Goal: Transaction & Acquisition: Purchase product/service

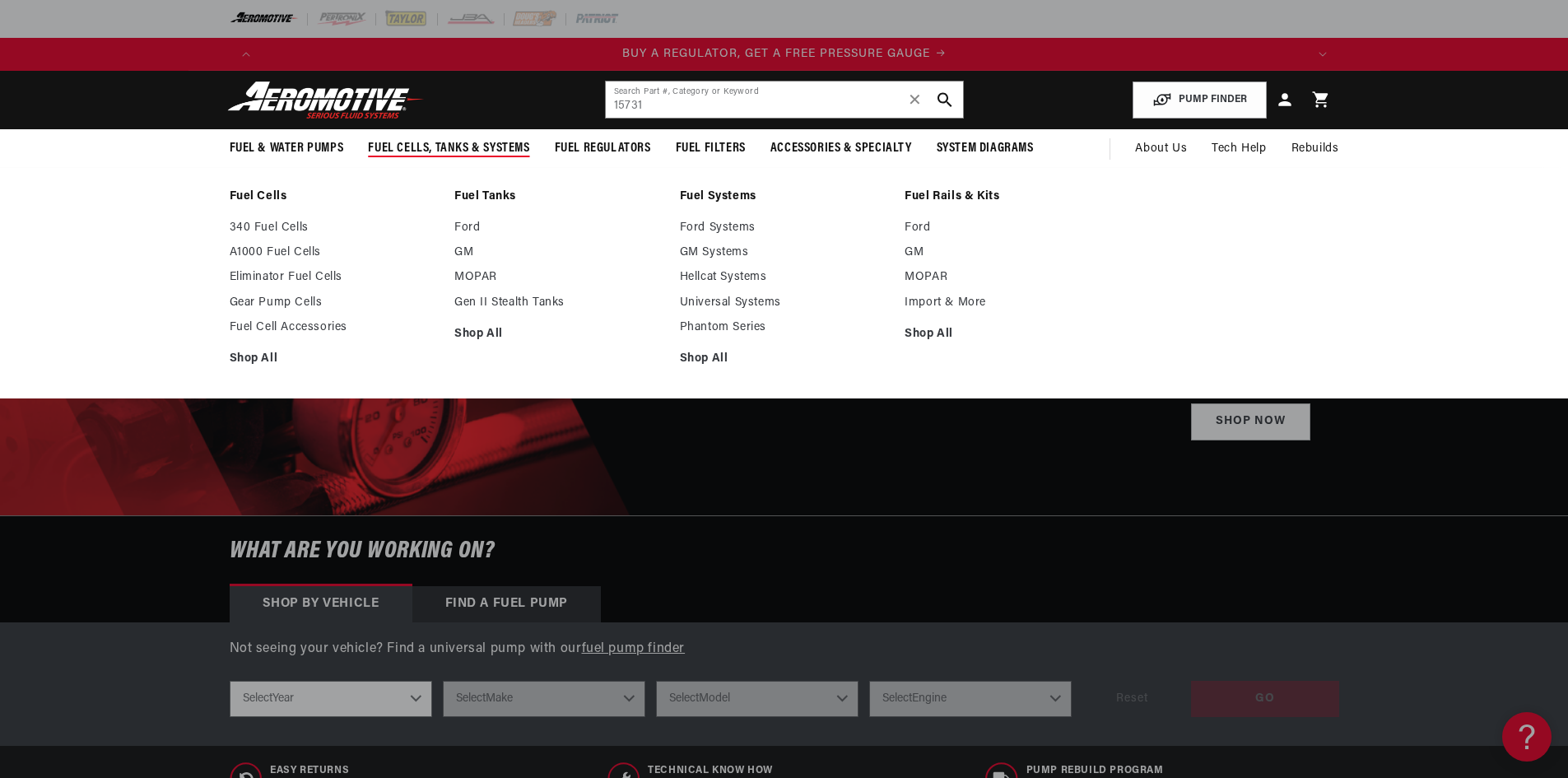
type input "15731"
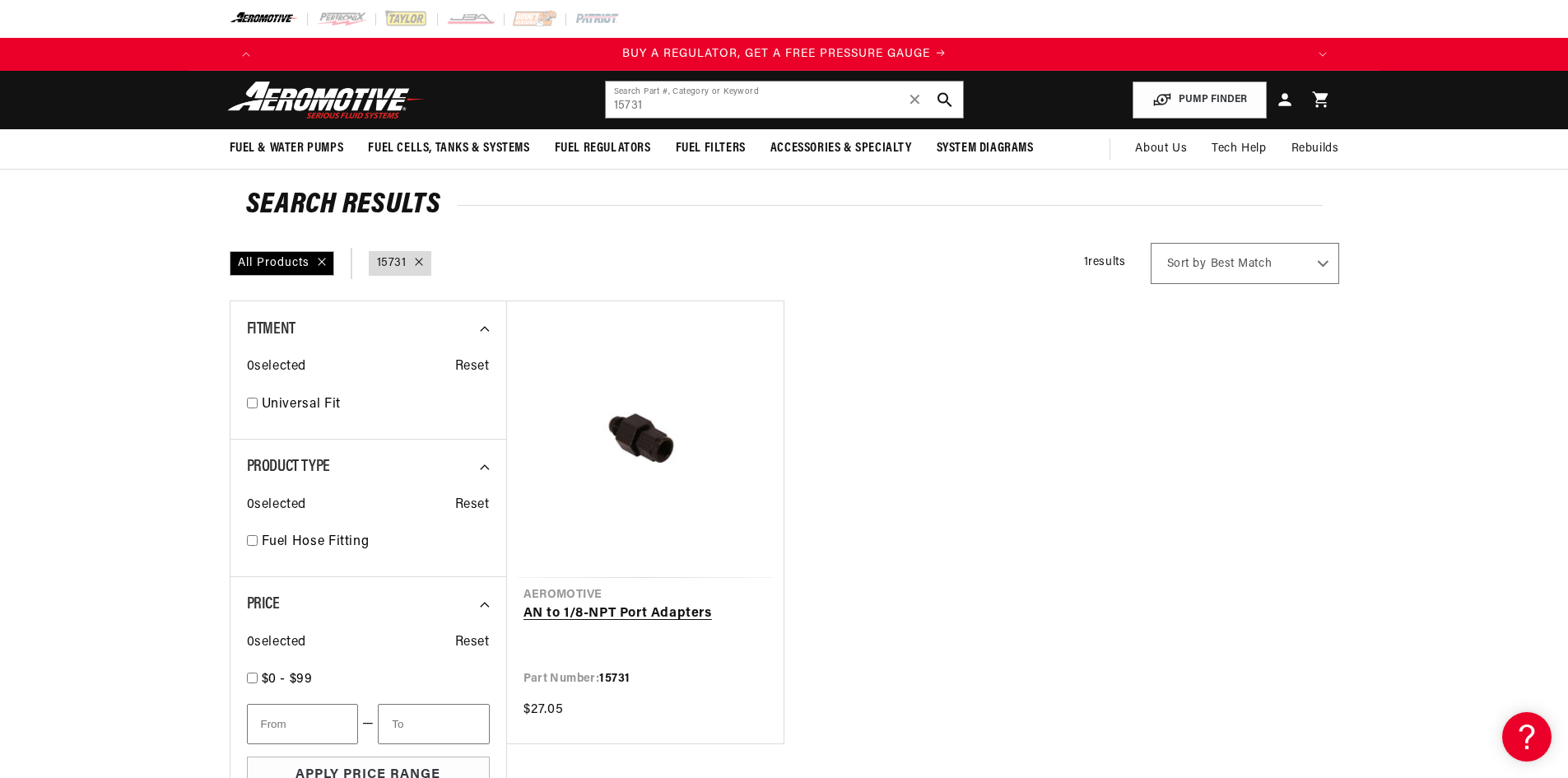
click at [605, 610] on link "AN to 1/8-NPT Port Adapters" at bounding box center [646, 614] width 244 height 21
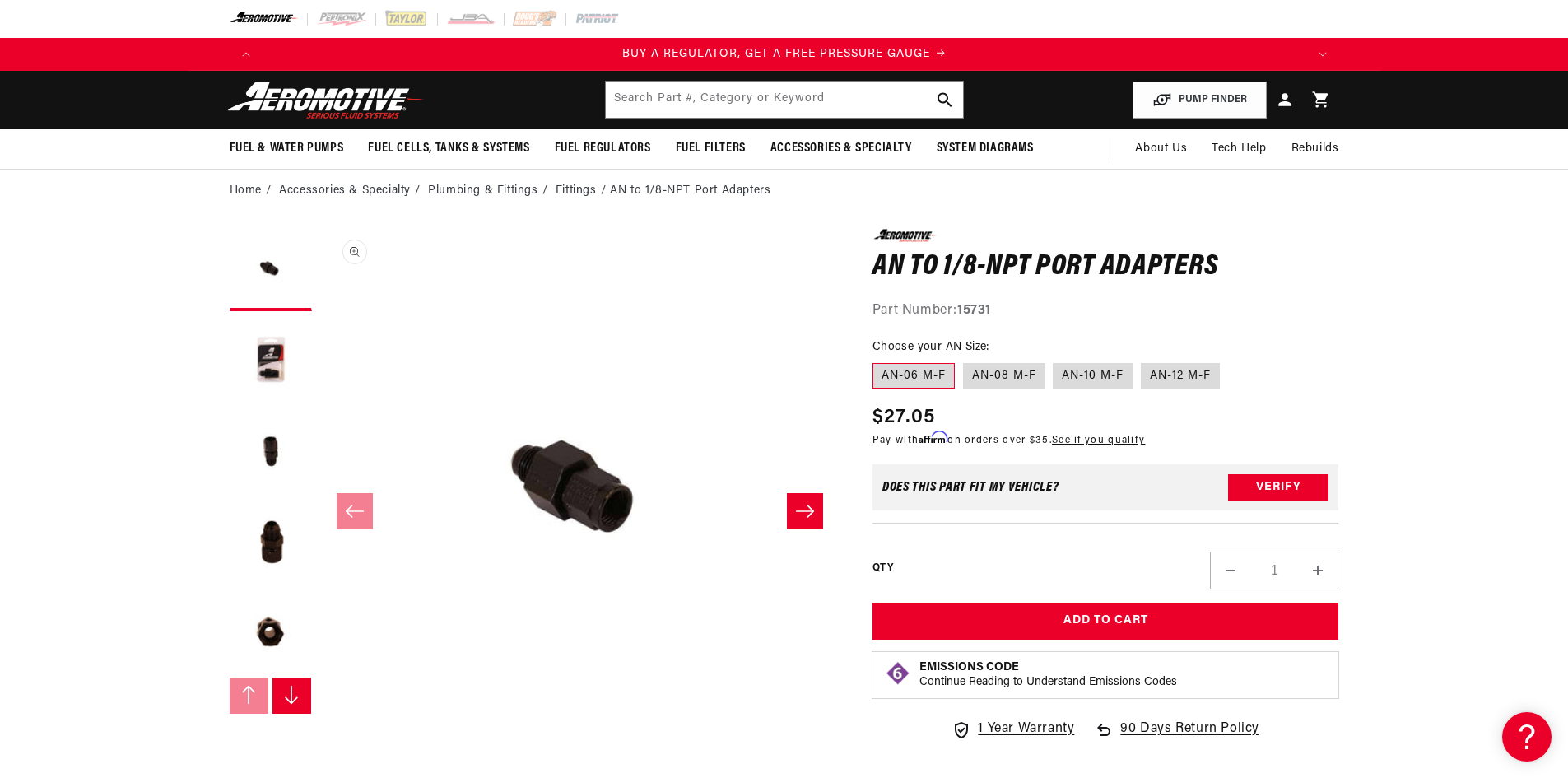
click at [320, 749] on button "Open media 1 in modal" at bounding box center [320, 749] width 0 height 0
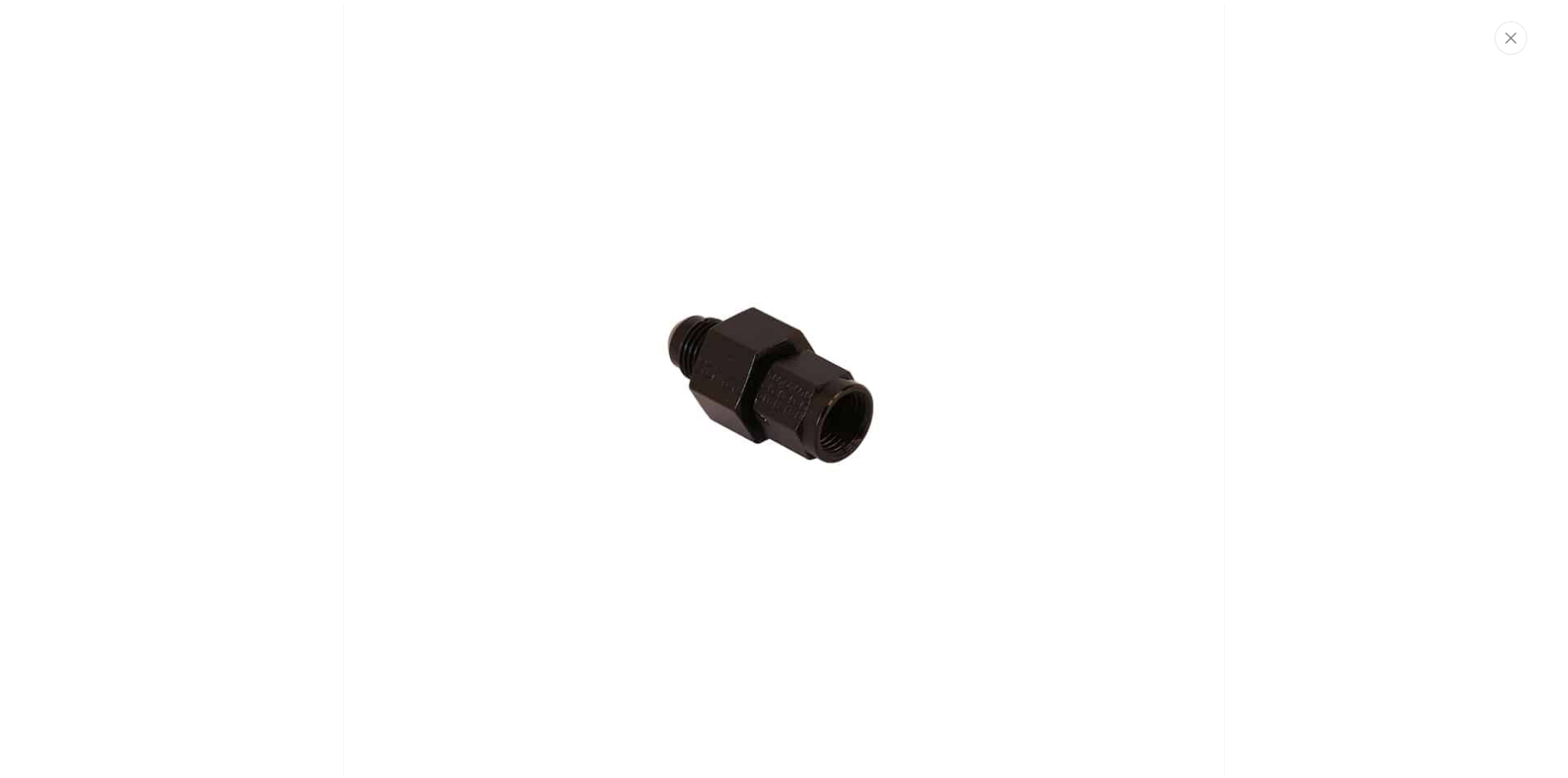
scroll to position [0, 2088]
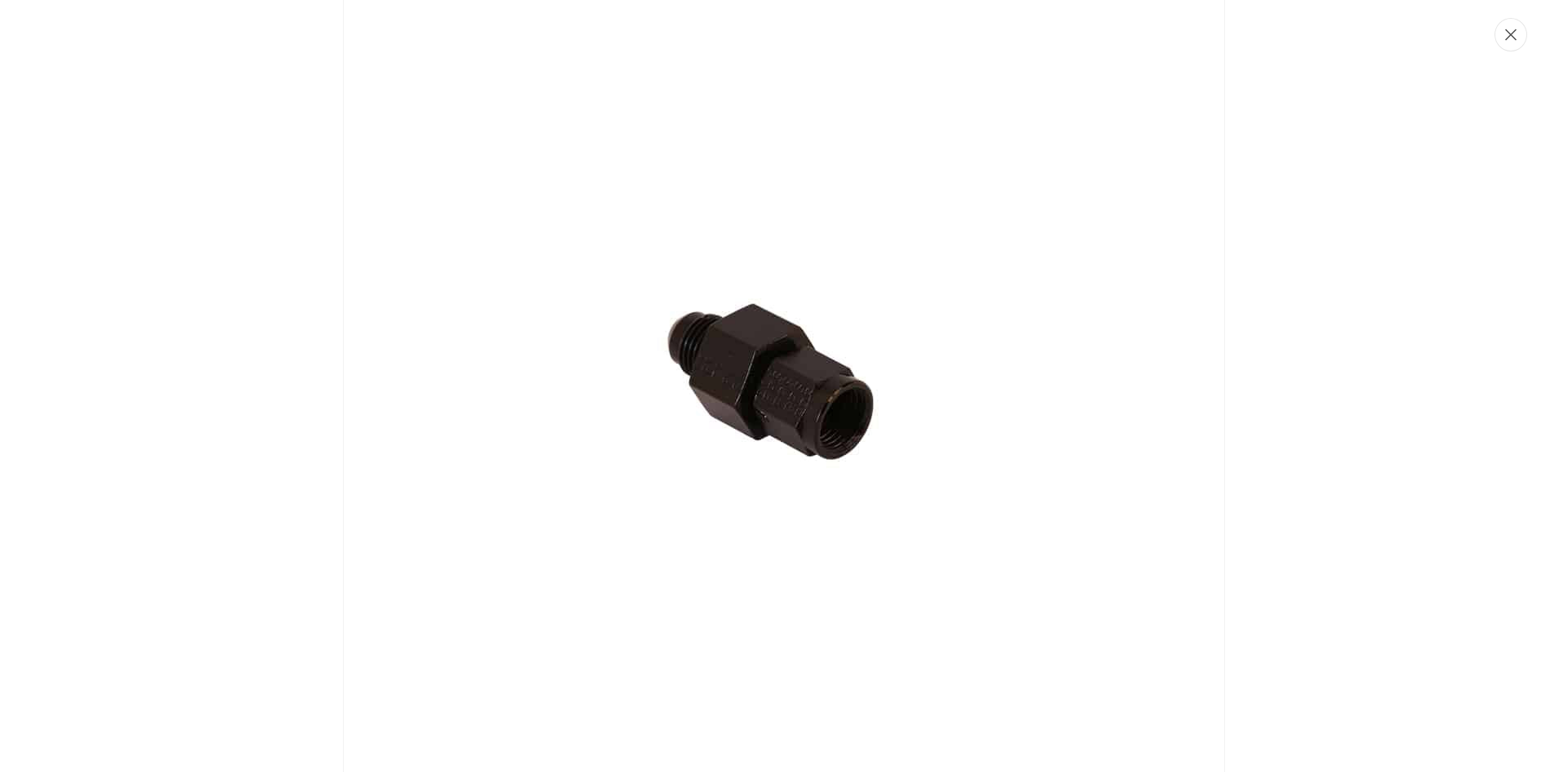
click at [1503, 44] on button "Close" at bounding box center [1510, 35] width 33 height 34
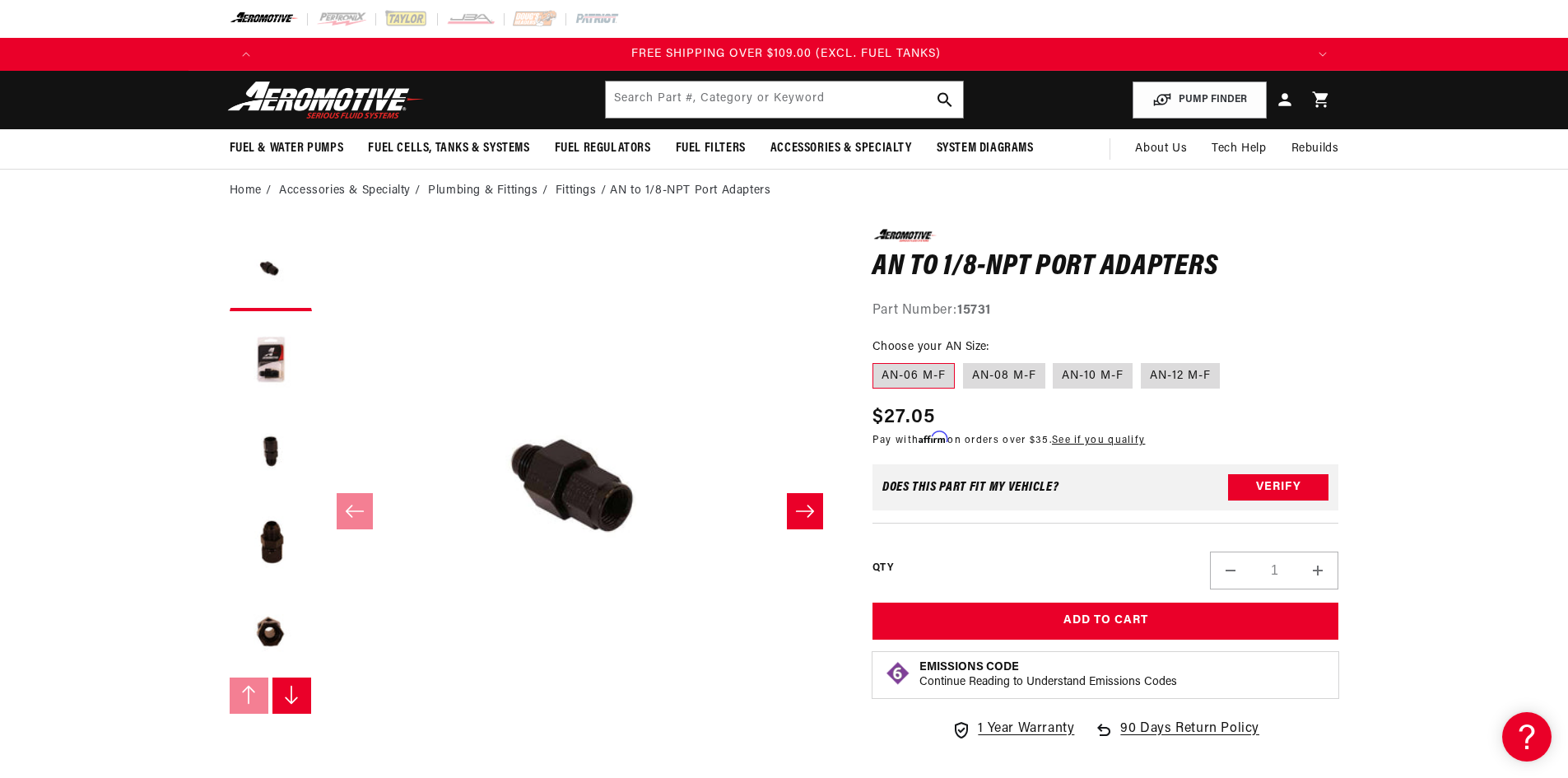
scroll to position [0, 3132]
click at [929, 377] on label "AN-06 M-F" at bounding box center [914, 376] width 83 height 26
click at [878, 361] on input "AN-06 M-F" at bounding box center [877, 360] width 1 height 1
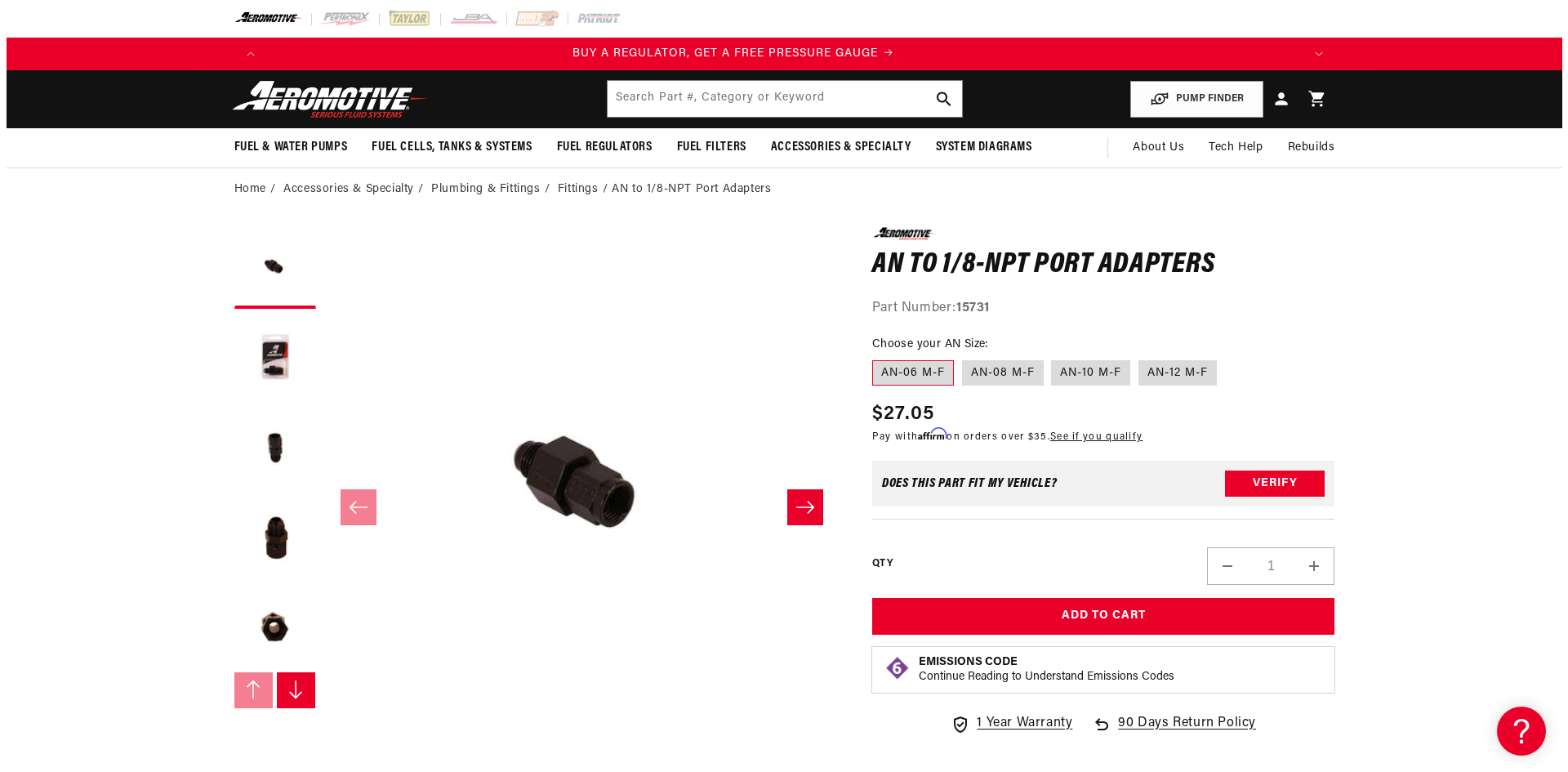
scroll to position [0, 0]
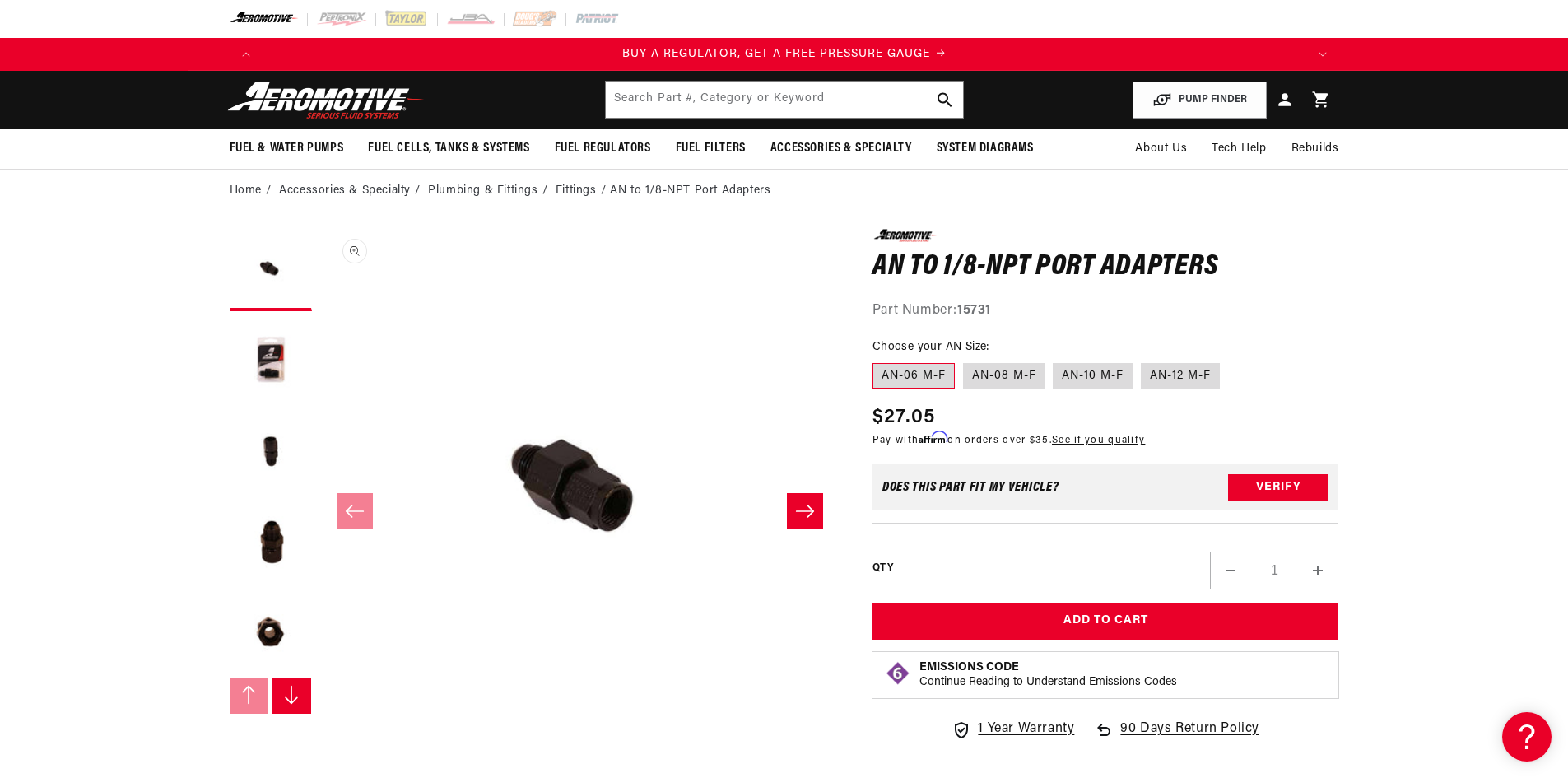
click at [320, 748] on button "Open media 1 in modal" at bounding box center [320, 748] width 0 height 0
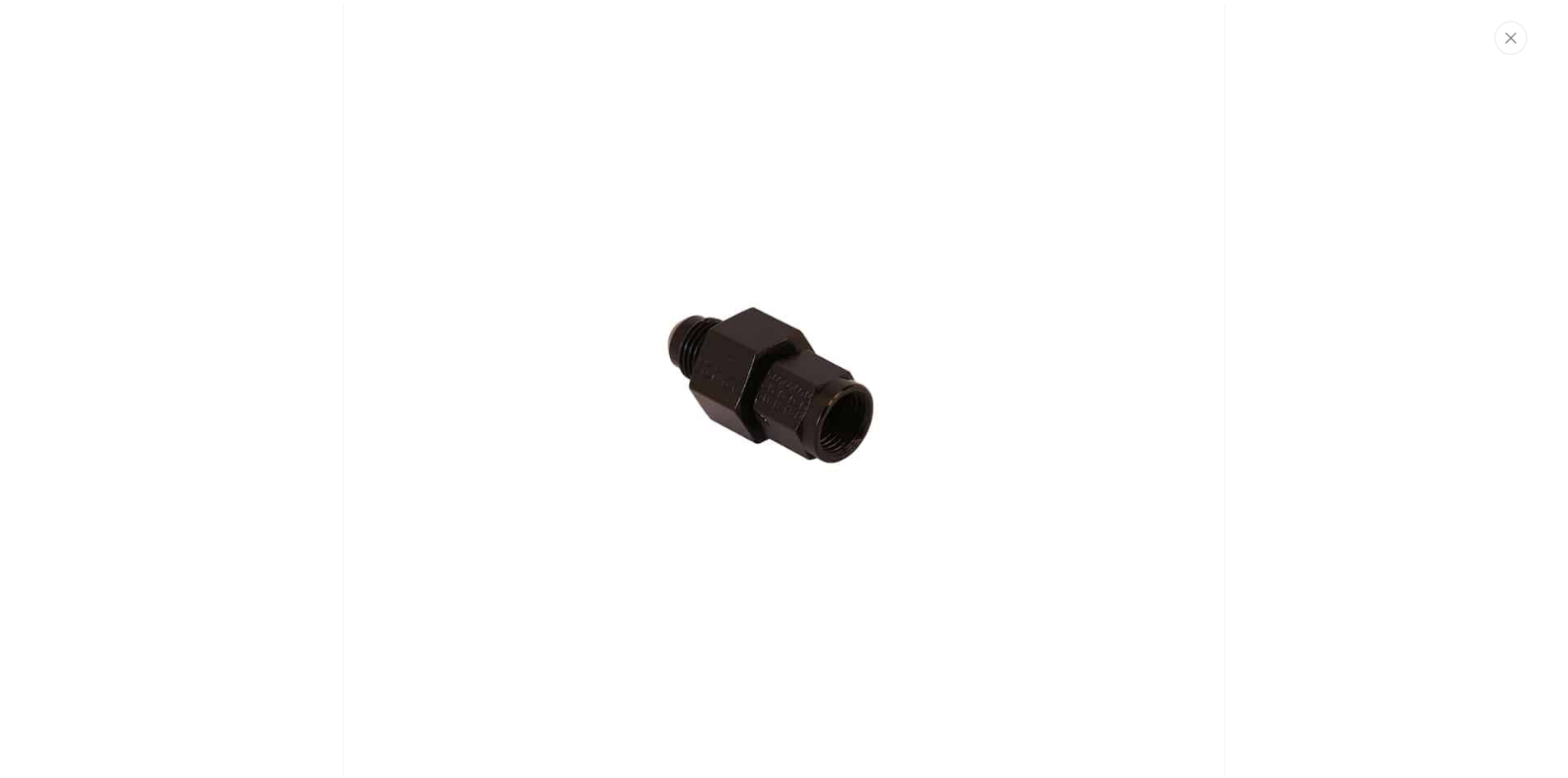
scroll to position [0, 2088]
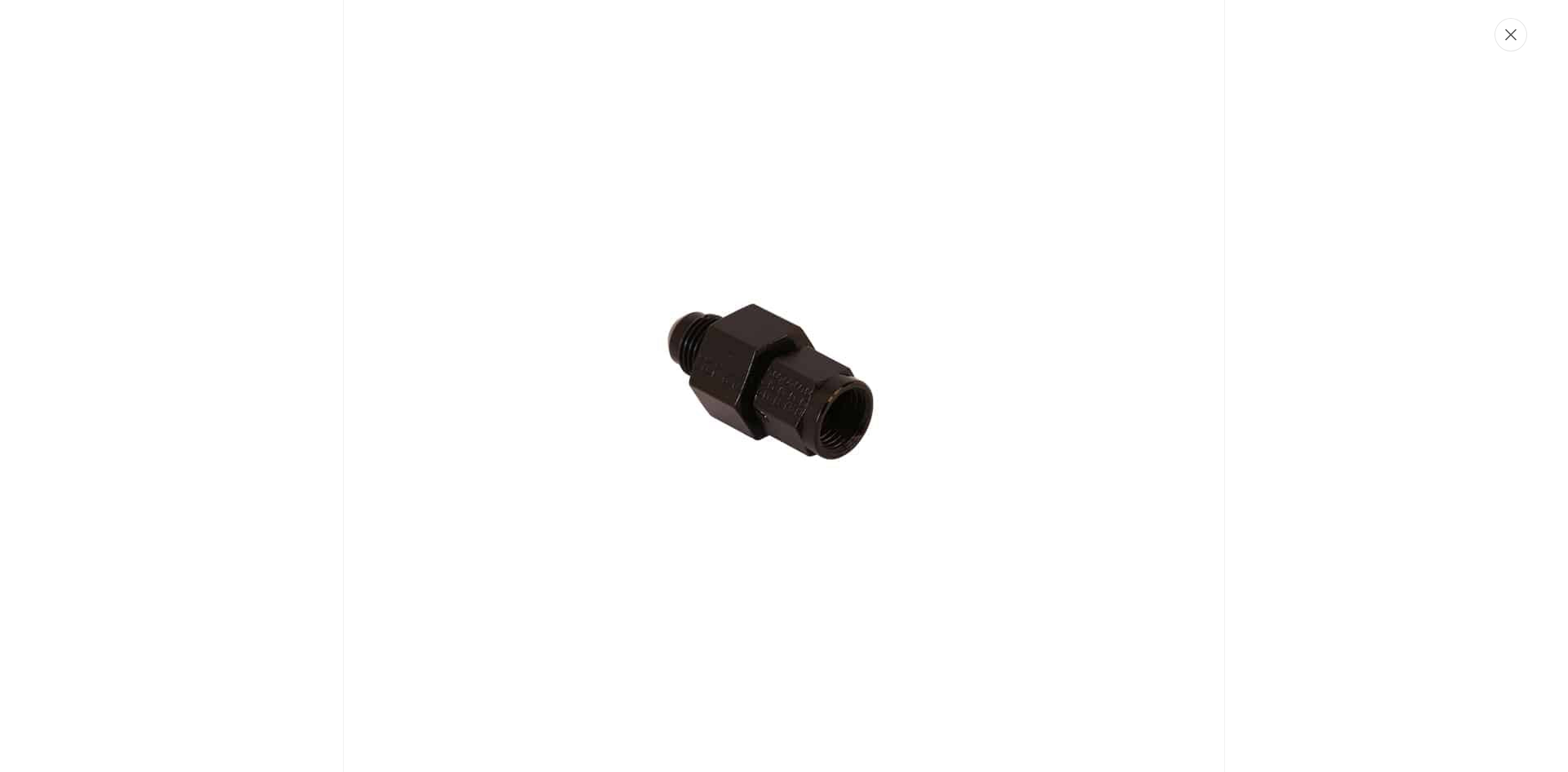
click at [1504, 43] on button "Close" at bounding box center [1510, 35] width 33 height 34
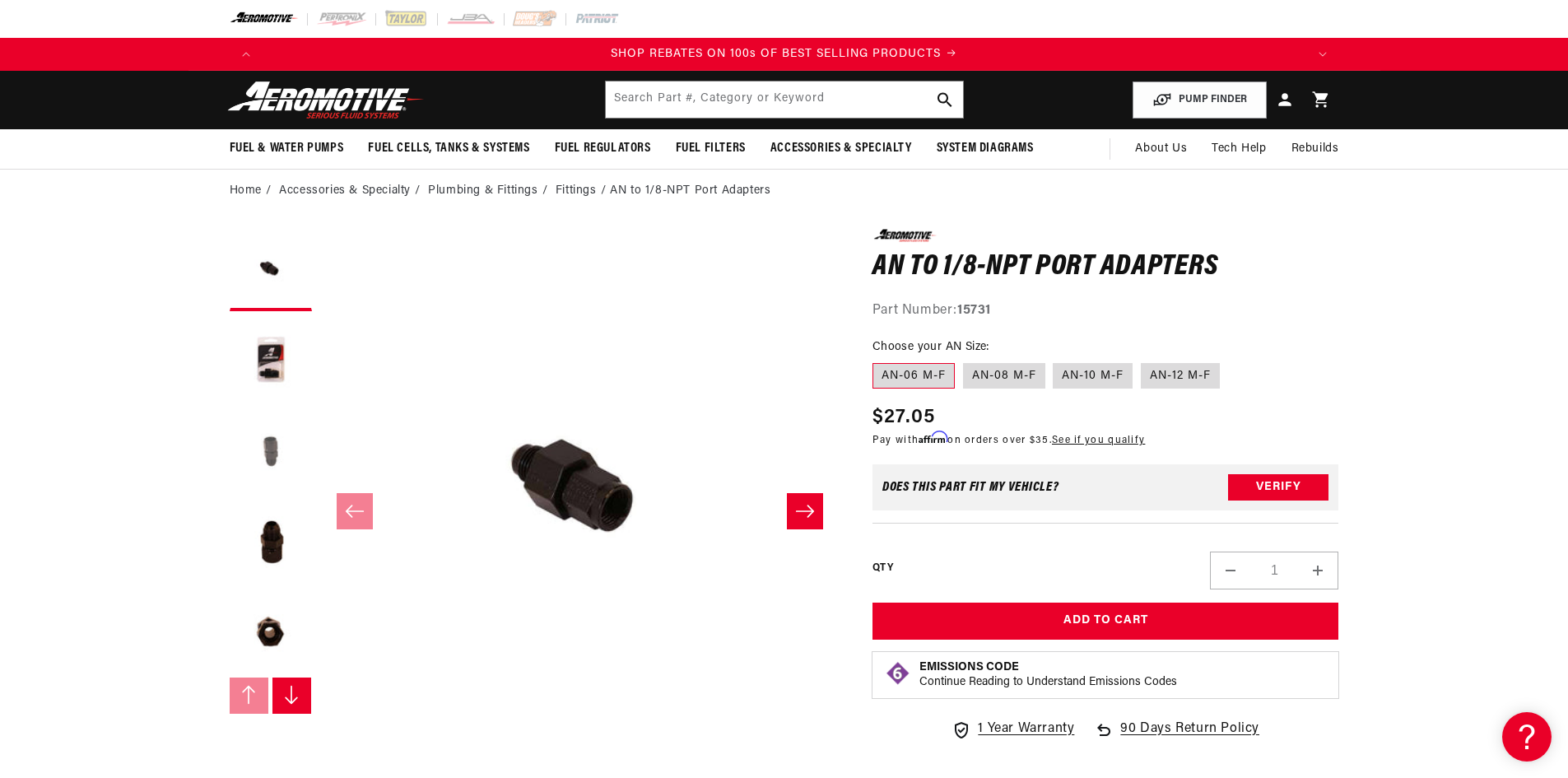
click at [265, 437] on button "Load image 3 in gallery view" at bounding box center [271, 451] width 83 height 83
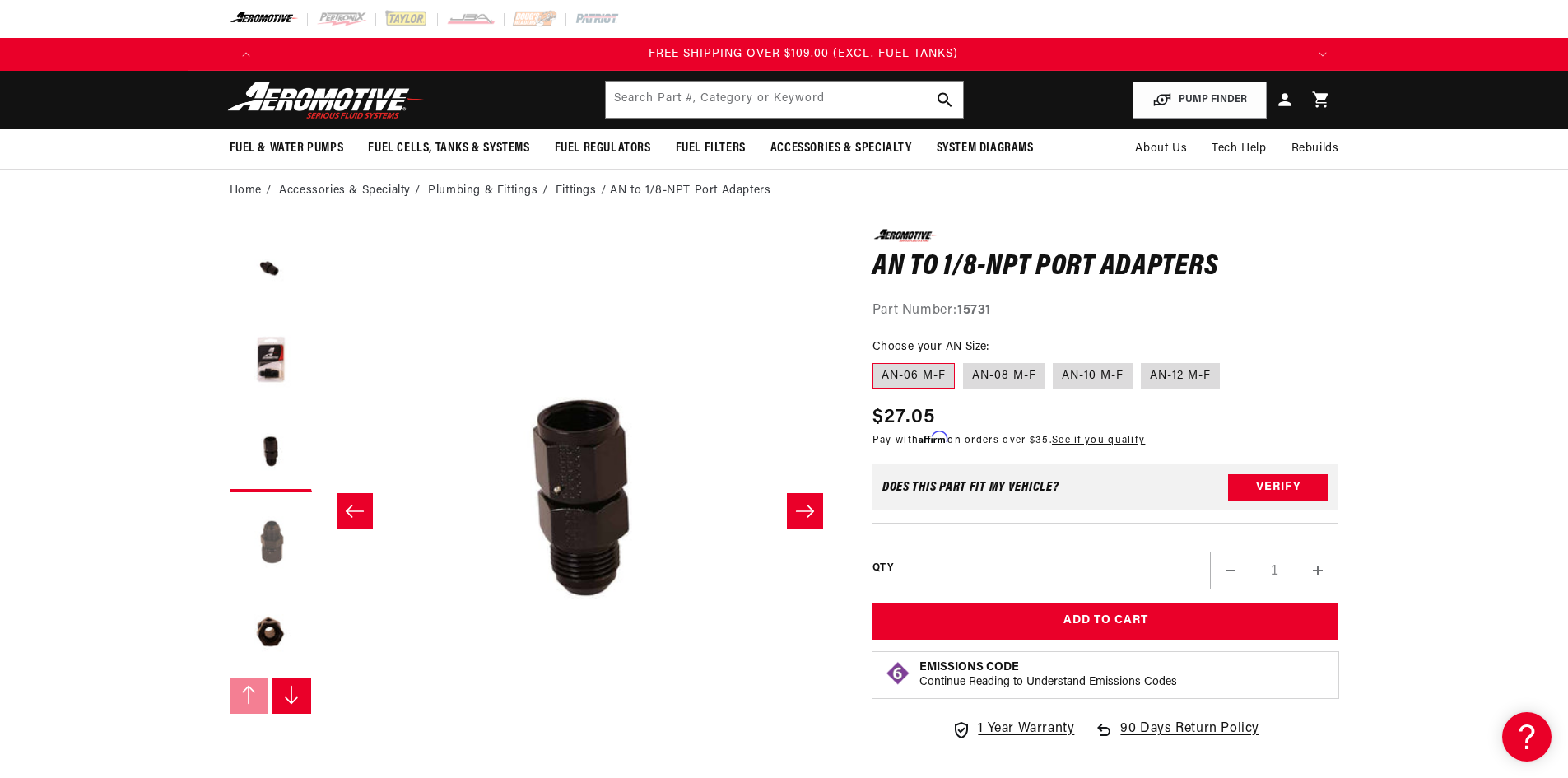
scroll to position [0, 3132]
click at [274, 530] on button "Load image 4 in gallery view" at bounding box center [271, 541] width 83 height 83
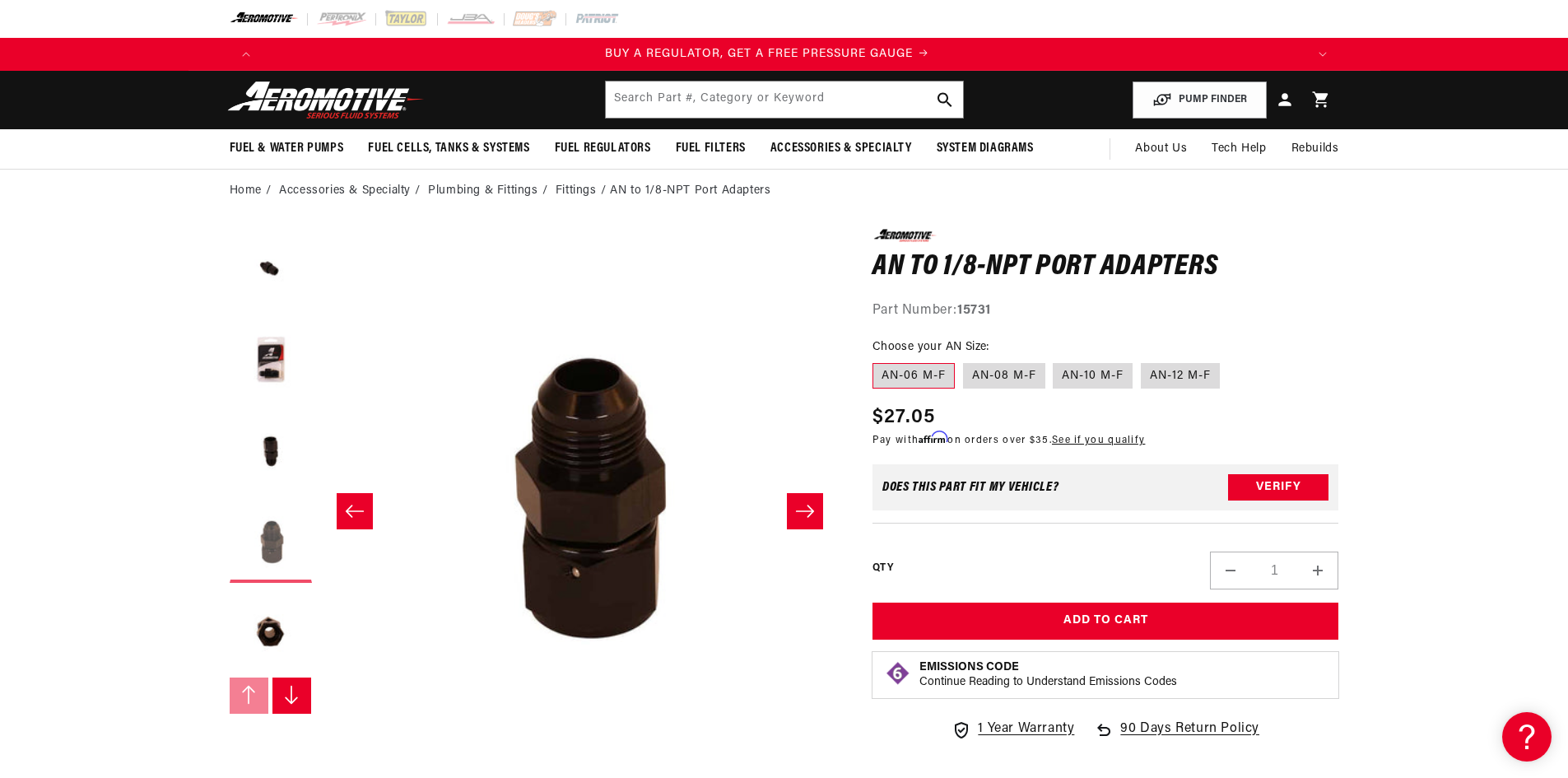
scroll to position [0, 0]
click at [272, 622] on button "Load image 5 in gallery view" at bounding box center [271, 632] width 83 height 83
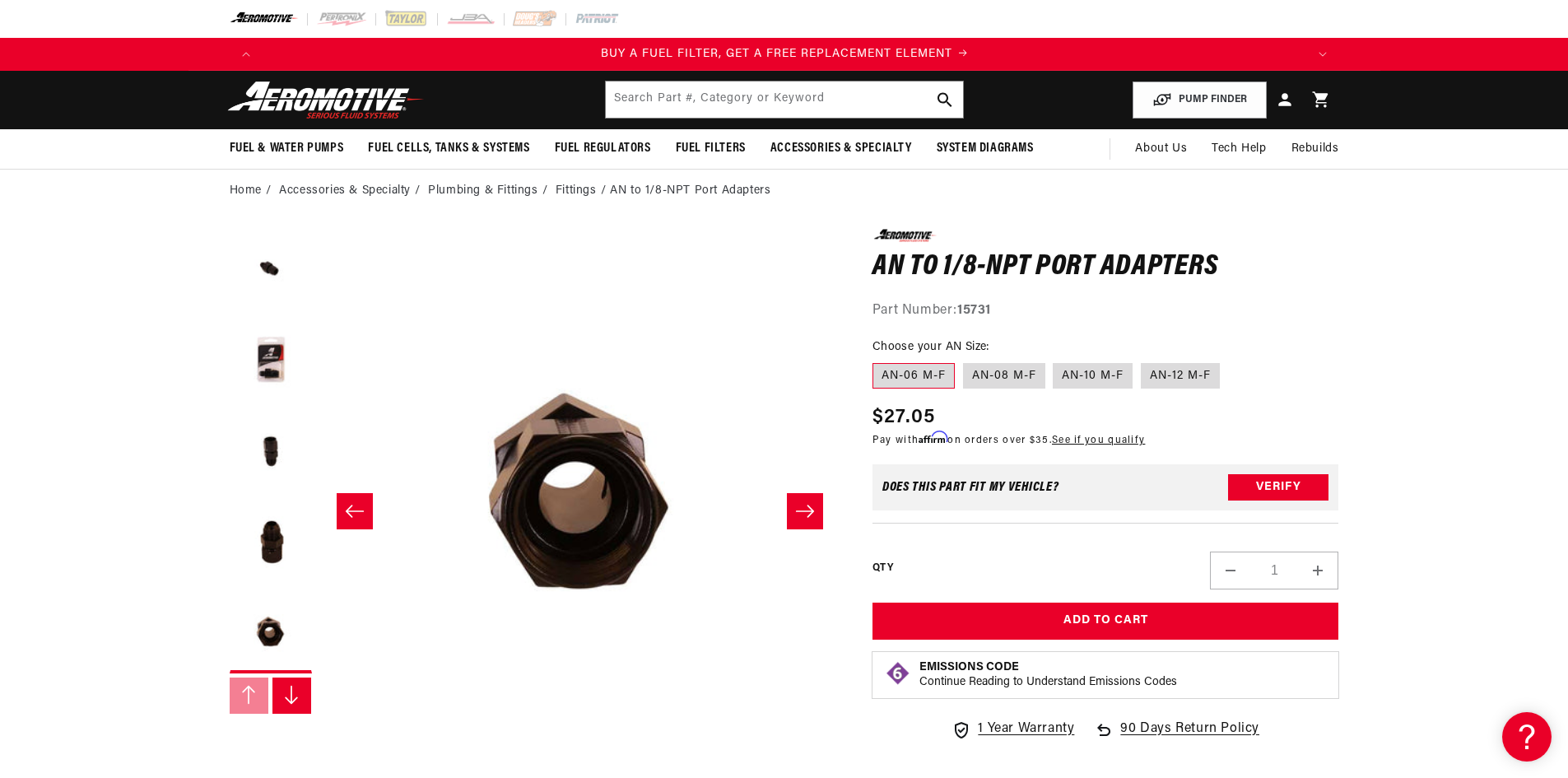
scroll to position [0, 1044]
click at [1020, 373] on label "AN-08 M-F" at bounding box center [1004, 376] width 83 height 26
click at [964, 361] on input "AN-08 M-F" at bounding box center [963, 360] width 1 height 1
radio input "true"
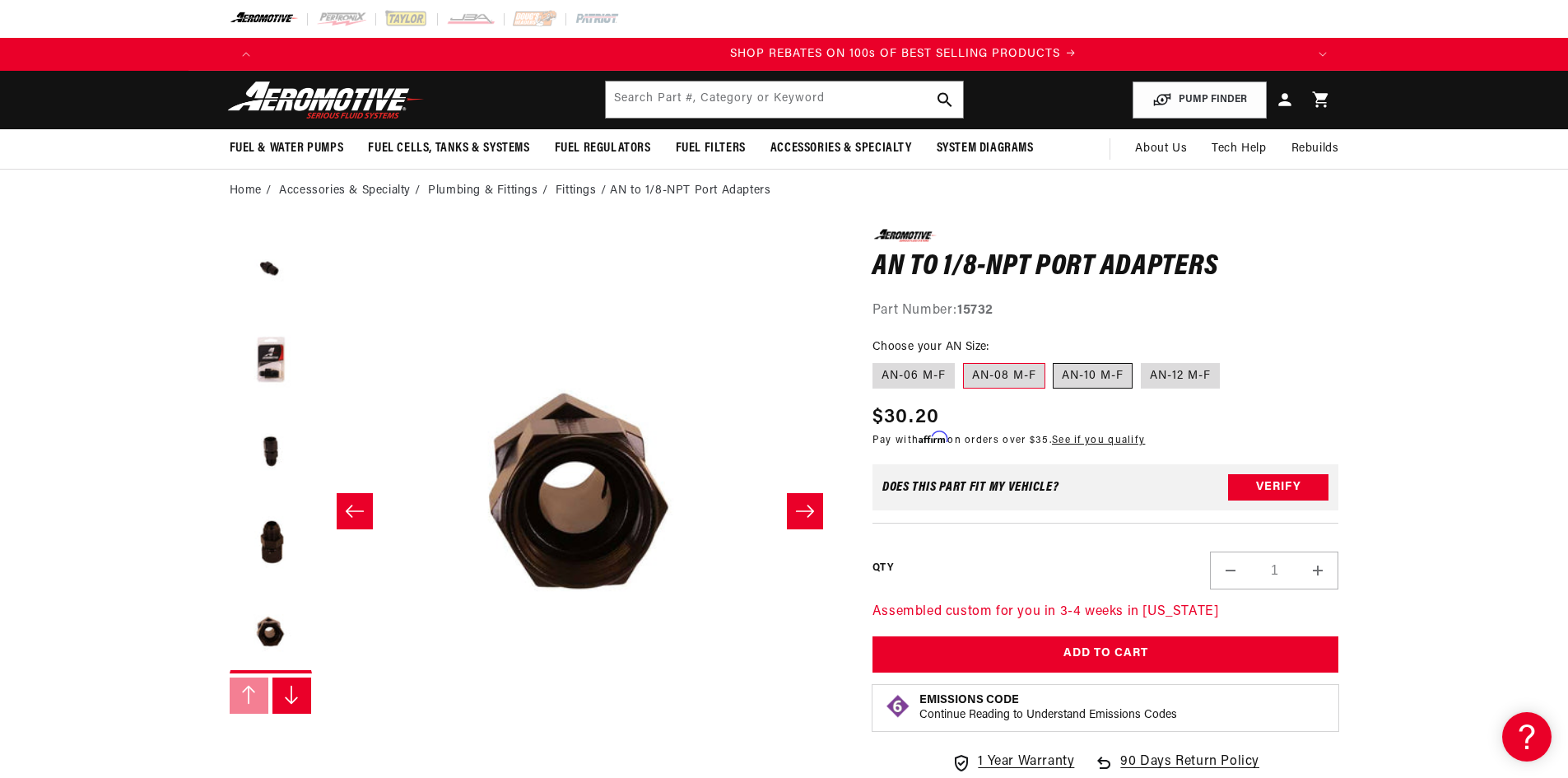
click at [1074, 372] on label "AN-10 M-F" at bounding box center [1093, 376] width 80 height 26
click at [1055, 361] on input "AN-10 M-F" at bounding box center [1054, 360] width 1 height 1
radio input "true"
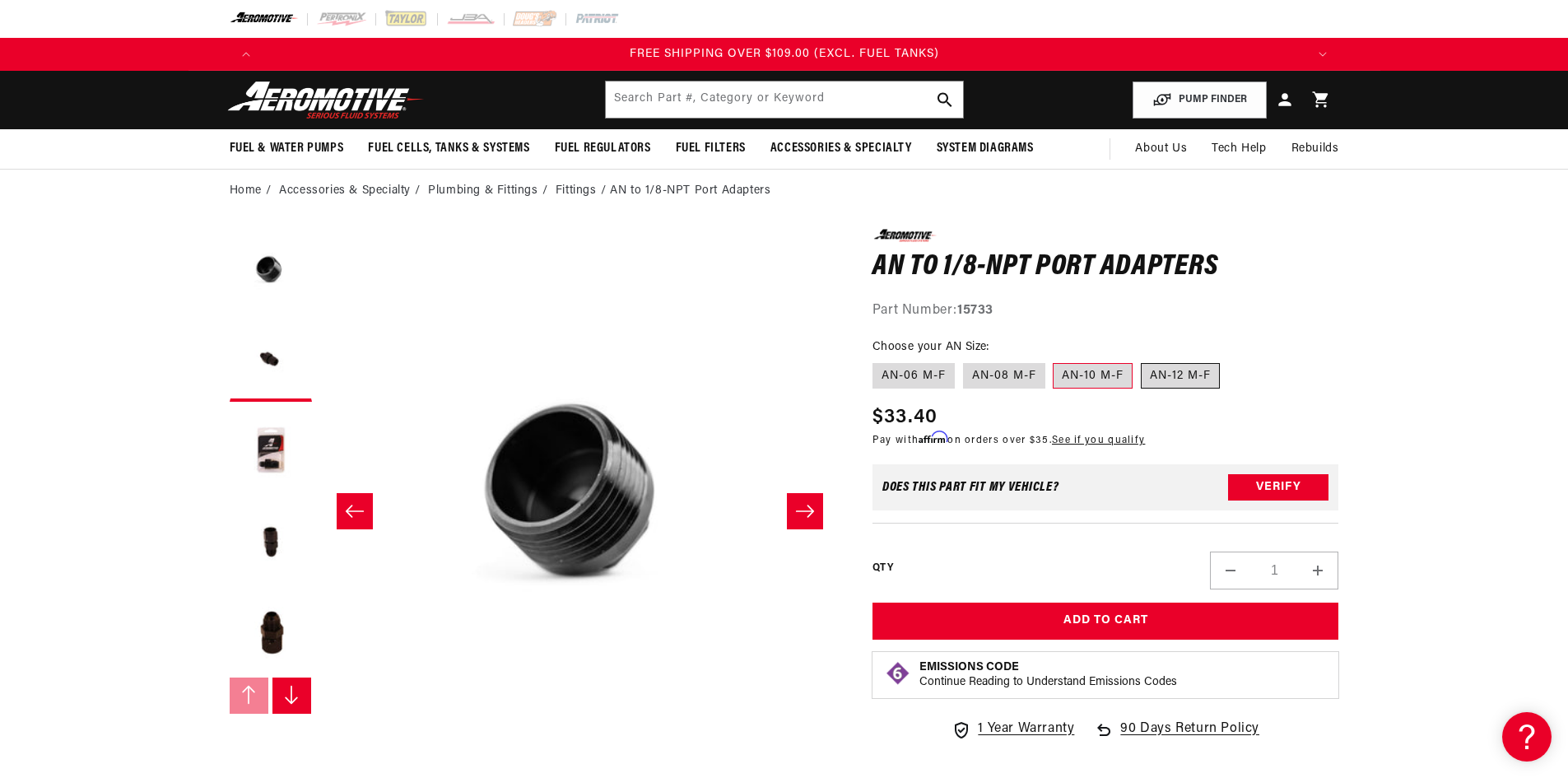
click at [1151, 368] on label "AN-12 M-F" at bounding box center [1179, 376] width 79 height 26
click at [1142, 361] on input "AN-12 M-F" at bounding box center [1141, 360] width 1 height 1
radio input "true"
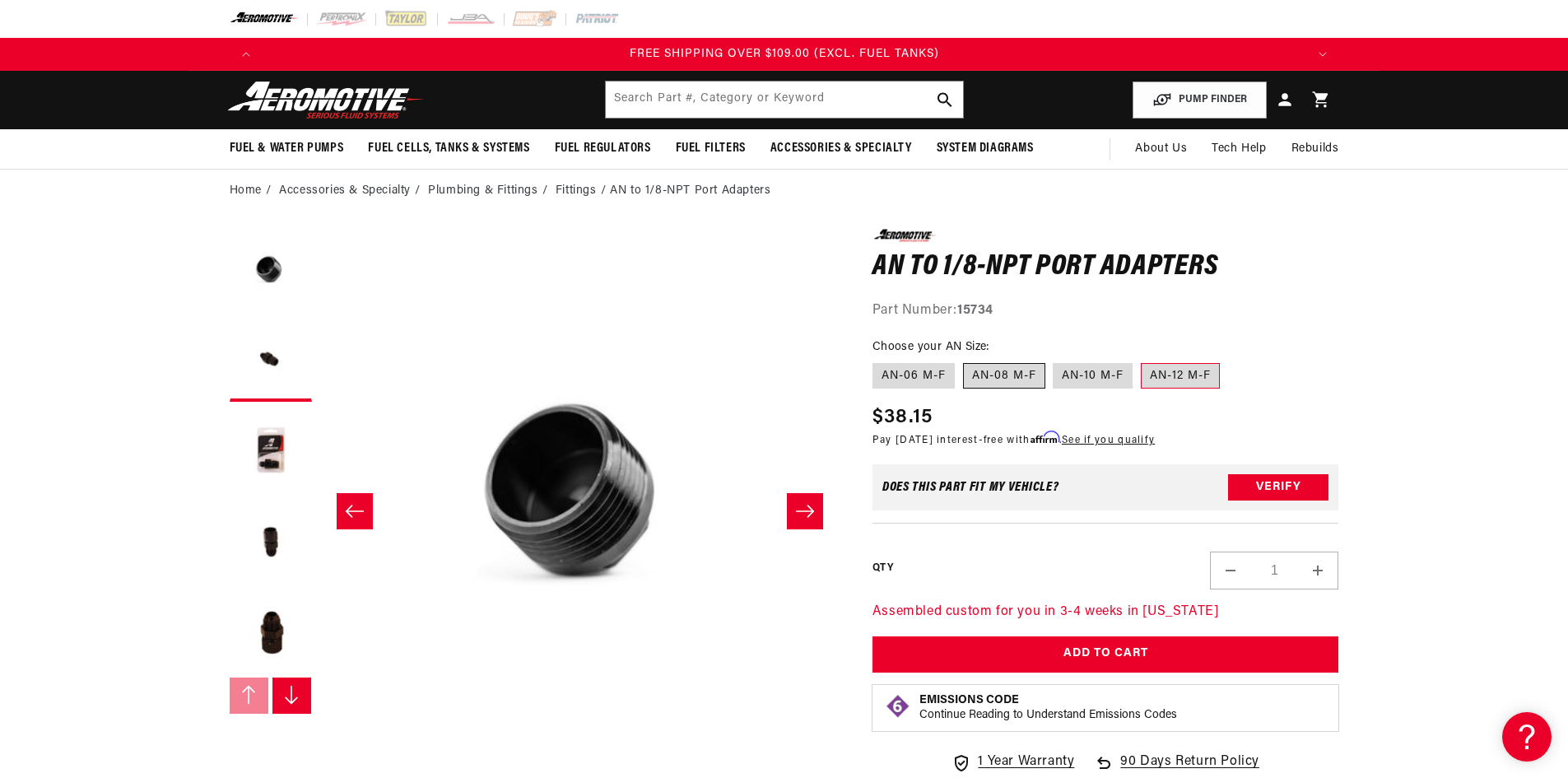
click at [995, 378] on label "AN-08 M-F" at bounding box center [1004, 376] width 83 height 26
click at [964, 361] on input "AN-08 M-F" at bounding box center [963, 360] width 1 height 1
radio input "true"
click at [996, 378] on label "AN-08 M-F" at bounding box center [1004, 376] width 83 height 26
click at [964, 361] on input "AN-08 M-F" at bounding box center [963, 360] width 1 height 1
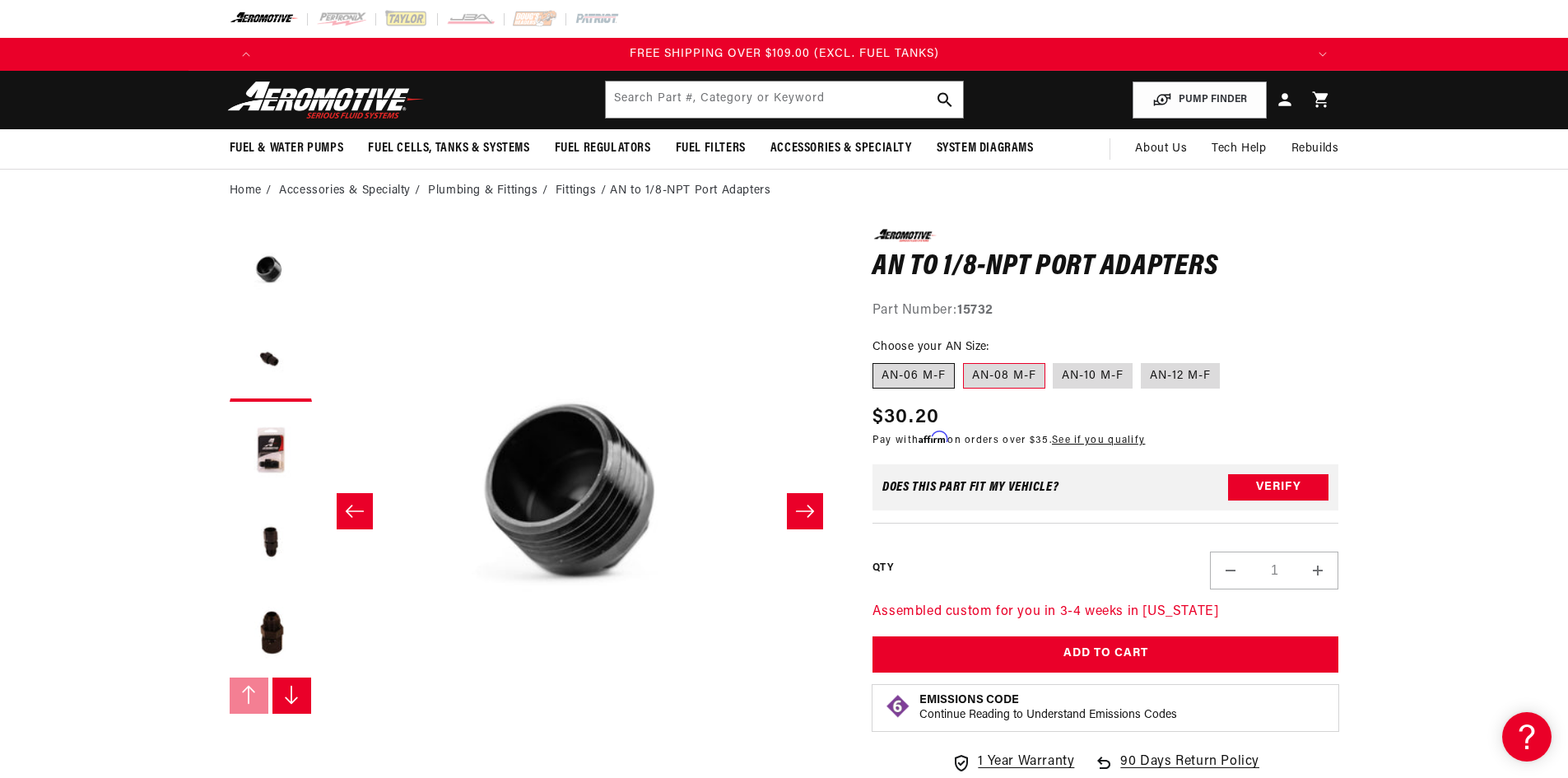
click at [923, 378] on label "AN-06 M-F" at bounding box center [914, 376] width 83 height 26
click at [878, 361] on input "AN-06 M-F" at bounding box center [877, 360] width 1 height 1
radio input "true"
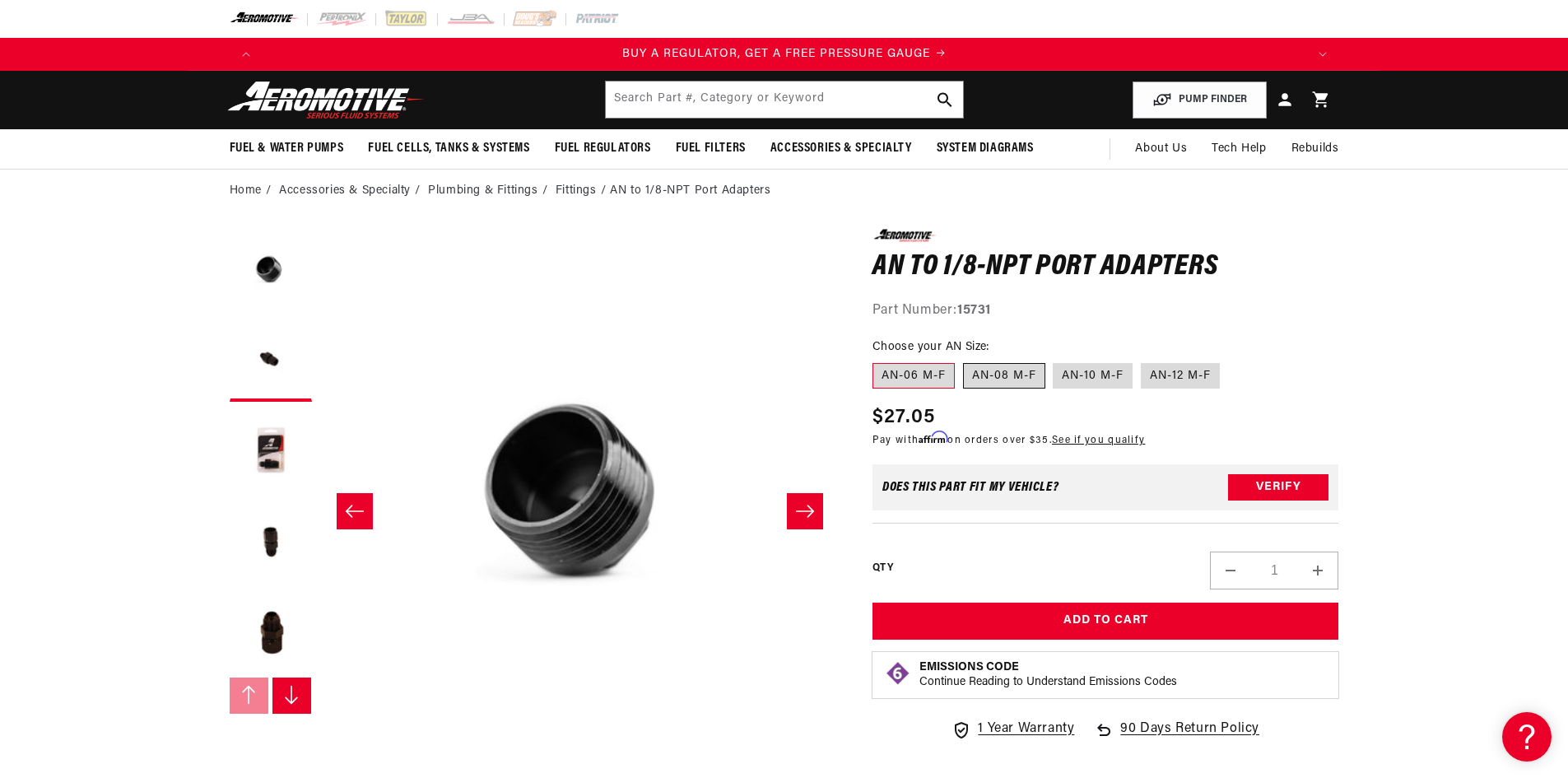
click at [1005, 369] on label "AN-08 M-F" at bounding box center [1004, 376] width 83 height 26
click at [964, 361] on input "AN-08 M-F" at bounding box center [963, 360] width 1 height 1
radio input "true"
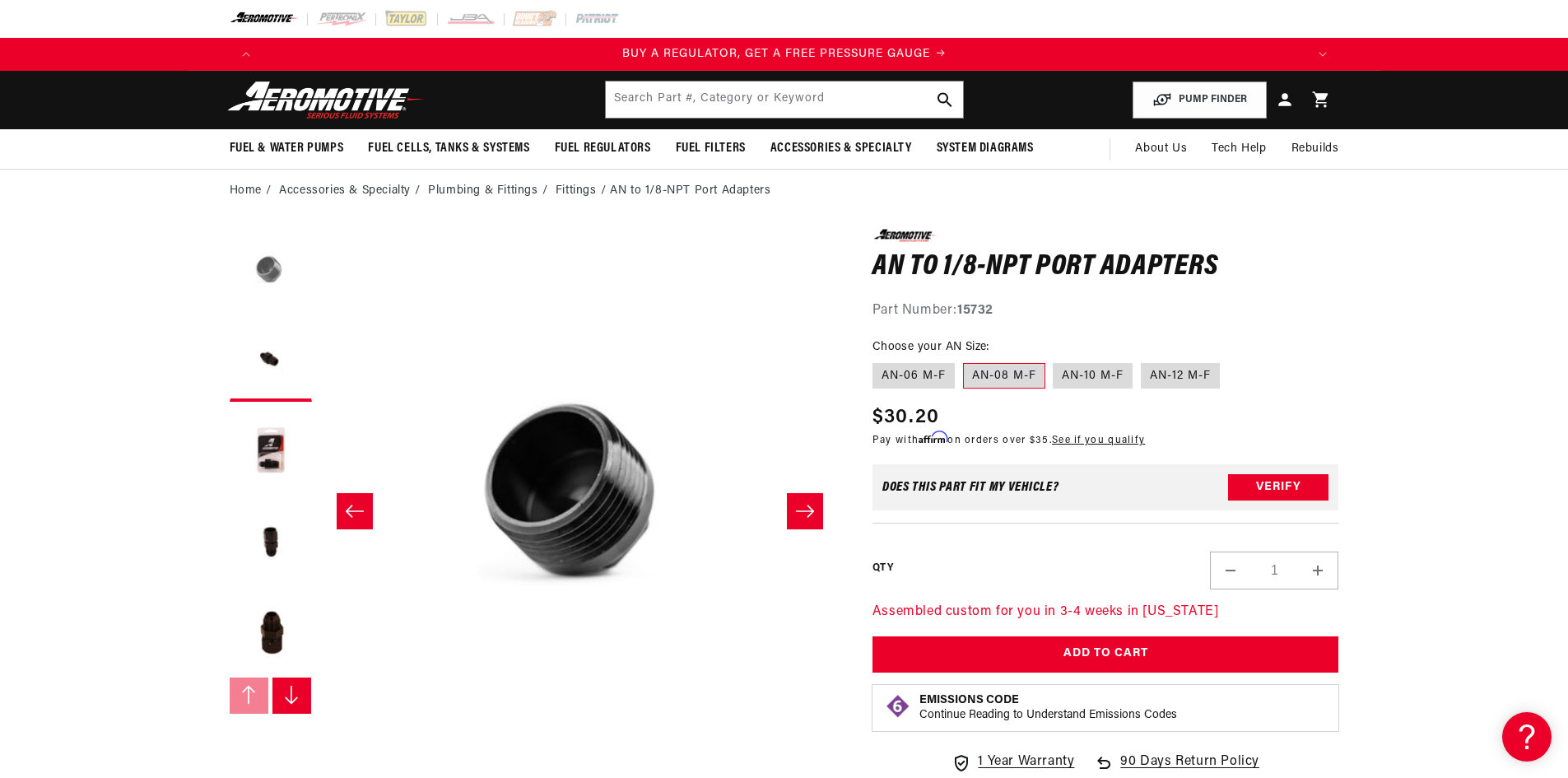
click at [258, 274] on button "Load image 6 in gallery view" at bounding box center [271, 270] width 83 height 83
click at [273, 362] on button "Load image 1 in gallery view" at bounding box center [271, 361] width 83 height 83
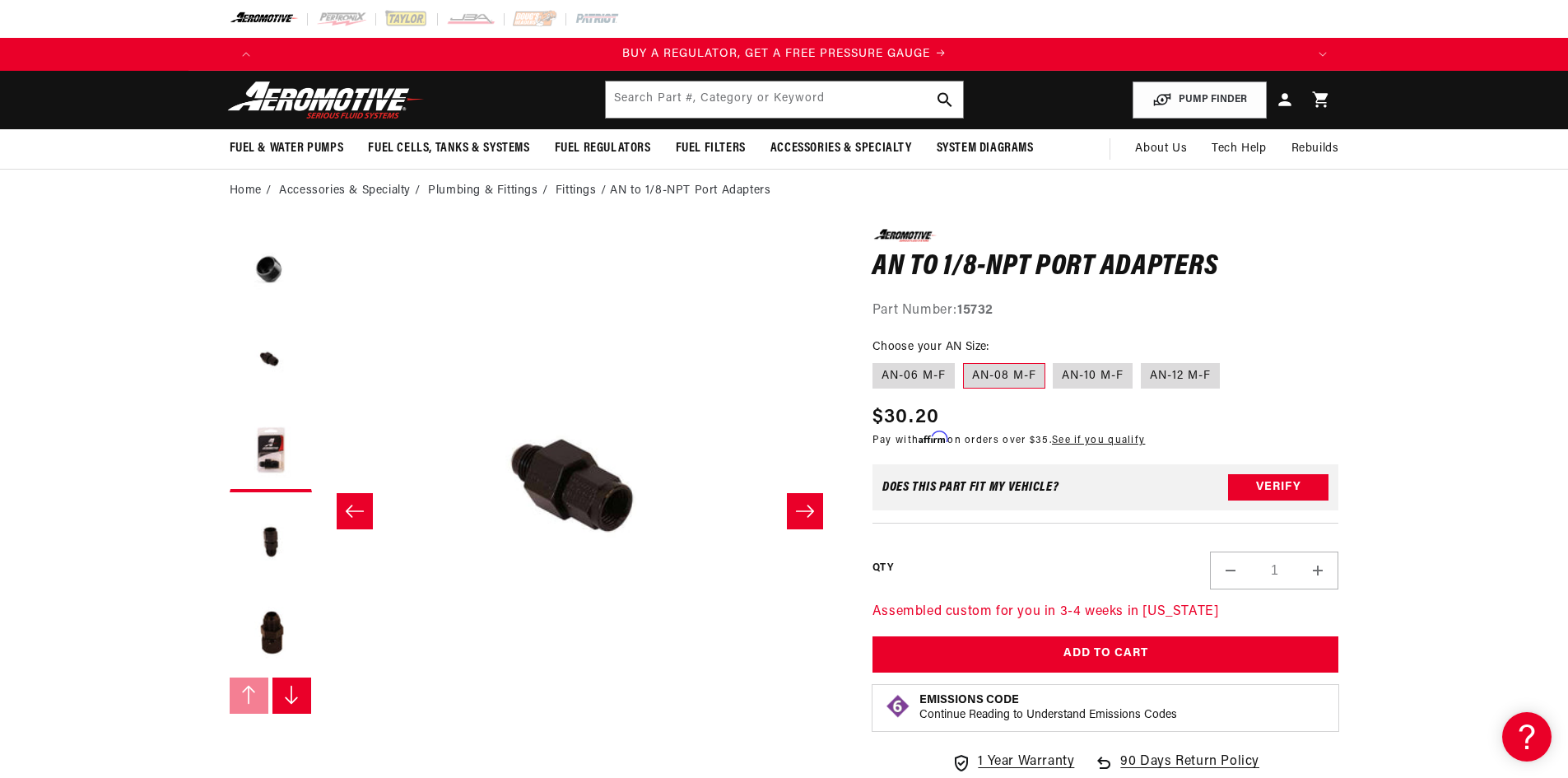
click at [1009, 375] on label "AN-08 M-F" at bounding box center [1004, 376] width 83 height 26
click at [964, 361] on input "AN-08 M-F" at bounding box center [963, 360] width 1 height 1
click at [899, 375] on label "AN-06 M-F" at bounding box center [914, 376] width 83 height 26
click at [878, 361] on input "AN-06 M-F" at bounding box center [877, 360] width 1 height 1
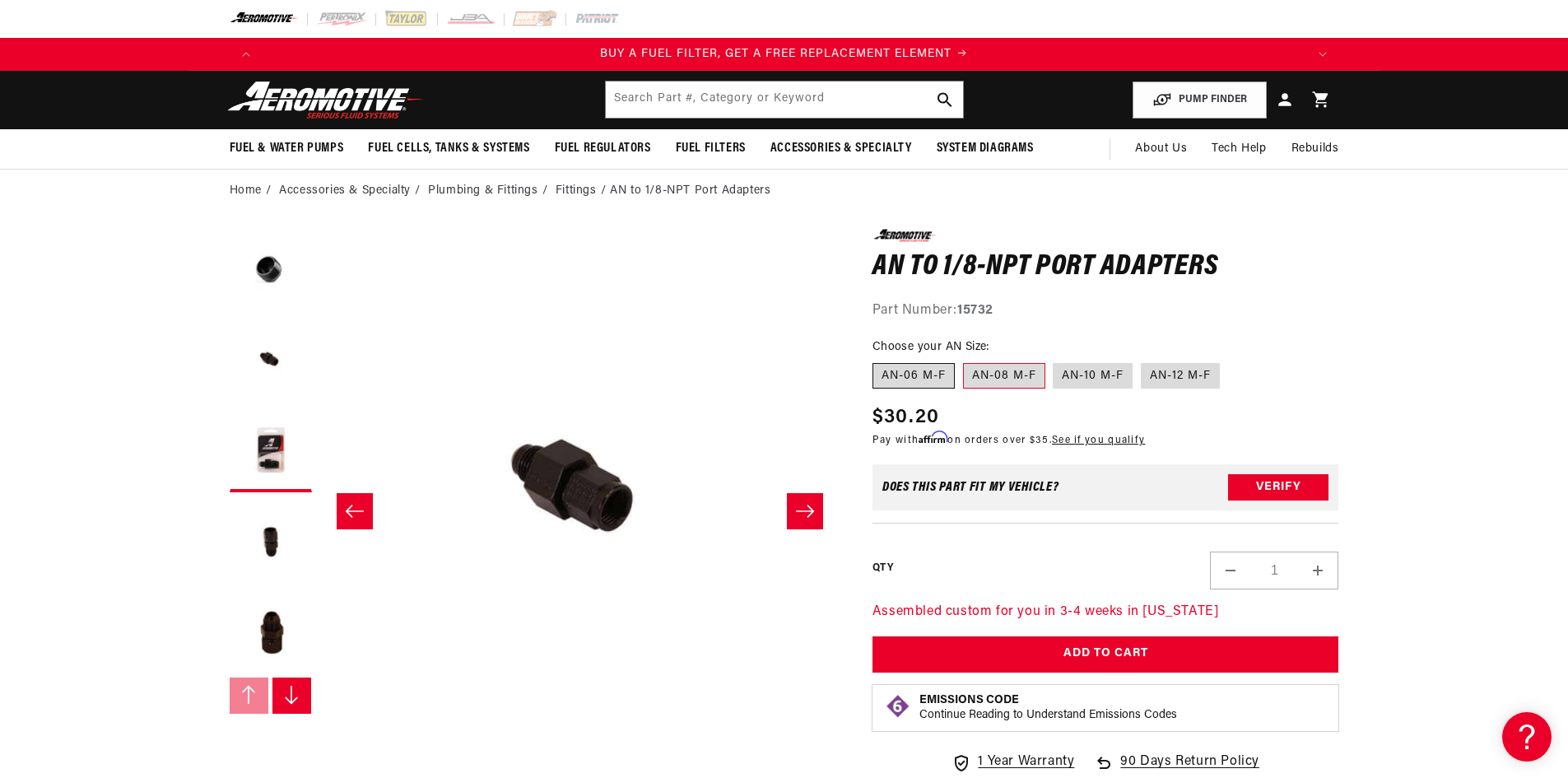
radio input "true"
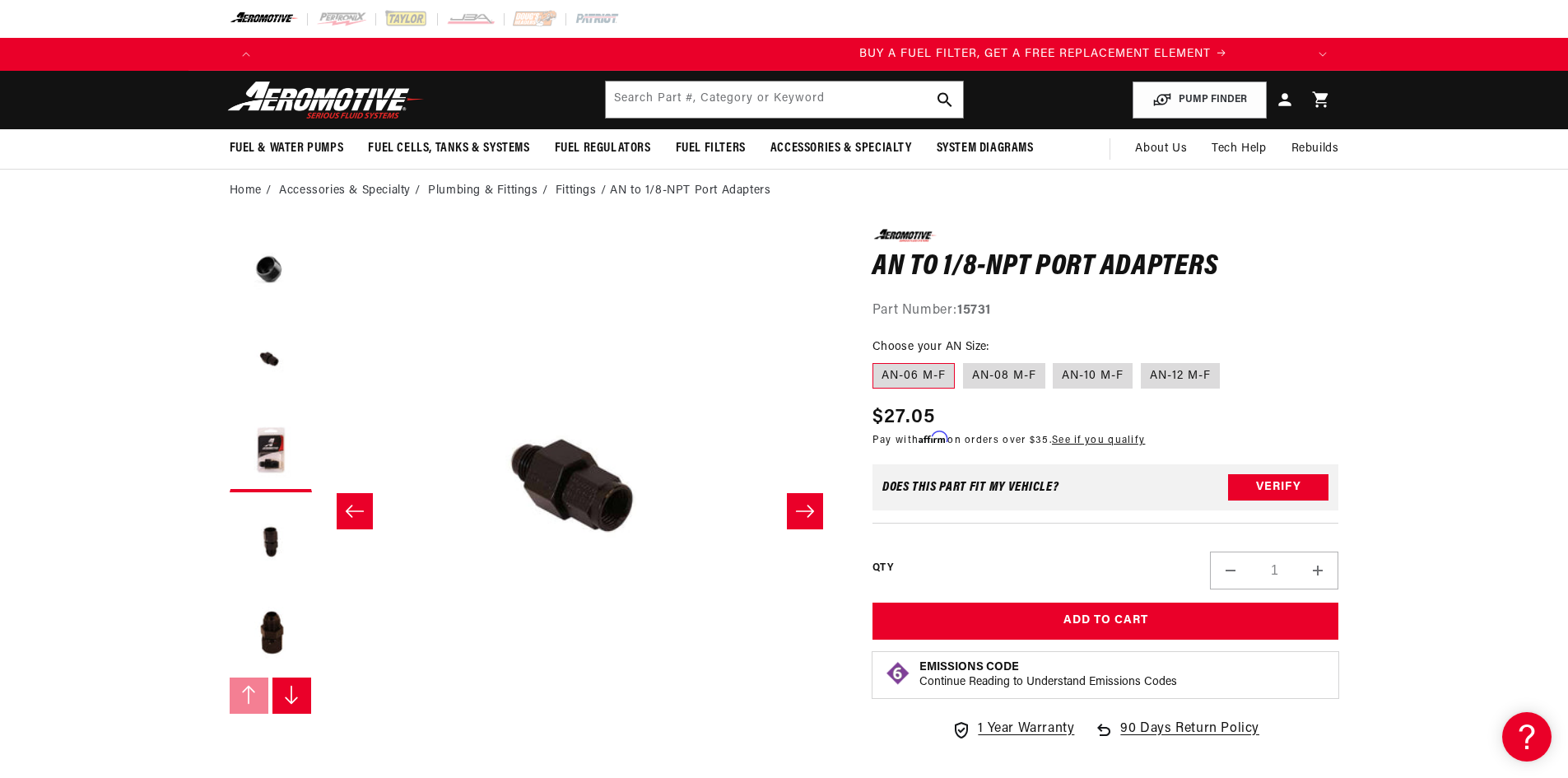
scroll to position [0, 1019]
